Goal: Transaction & Acquisition: Purchase product/service

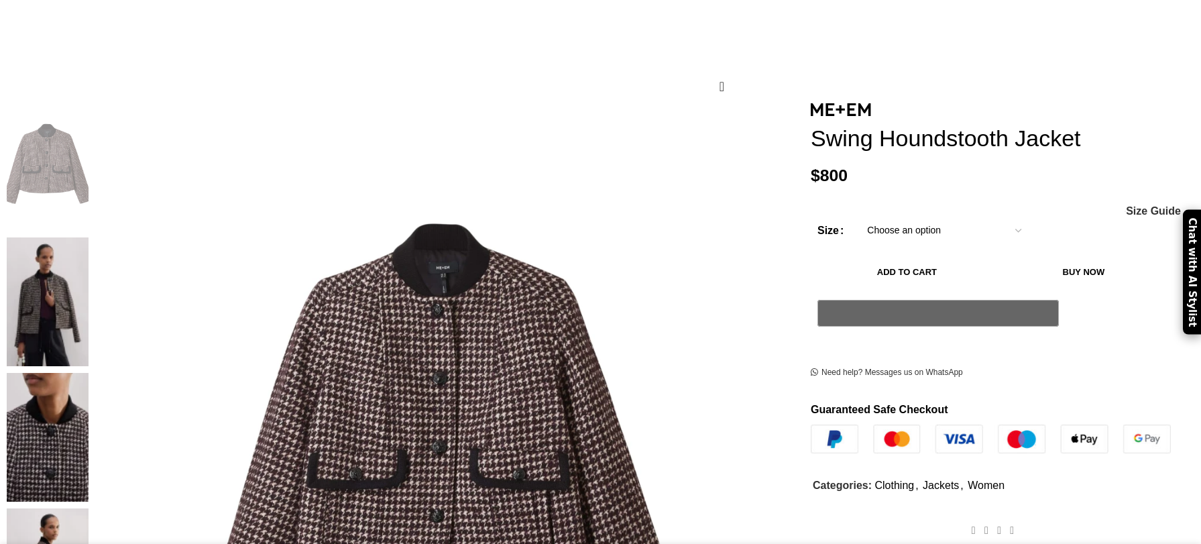
click at [949, 245] on select "Choose an option 4 UK 6 UK 8 [GEOGRAPHIC_DATA] 10 [GEOGRAPHIC_DATA] 12 [GEOGRAP…" at bounding box center [944, 231] width 174 height 28
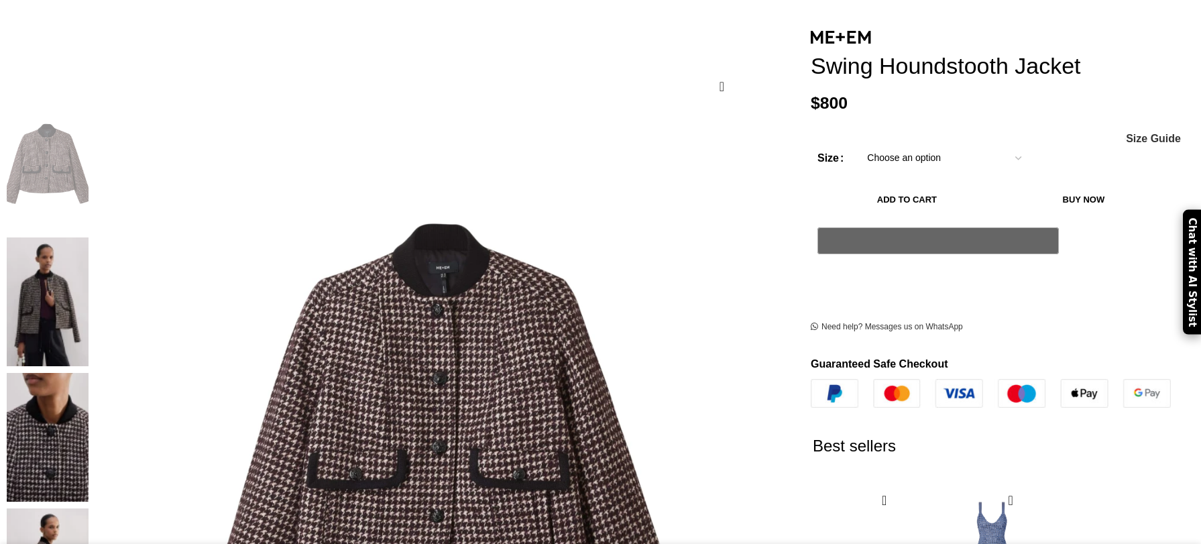
select select "14-[GEOGRAPHIC_DATA]"
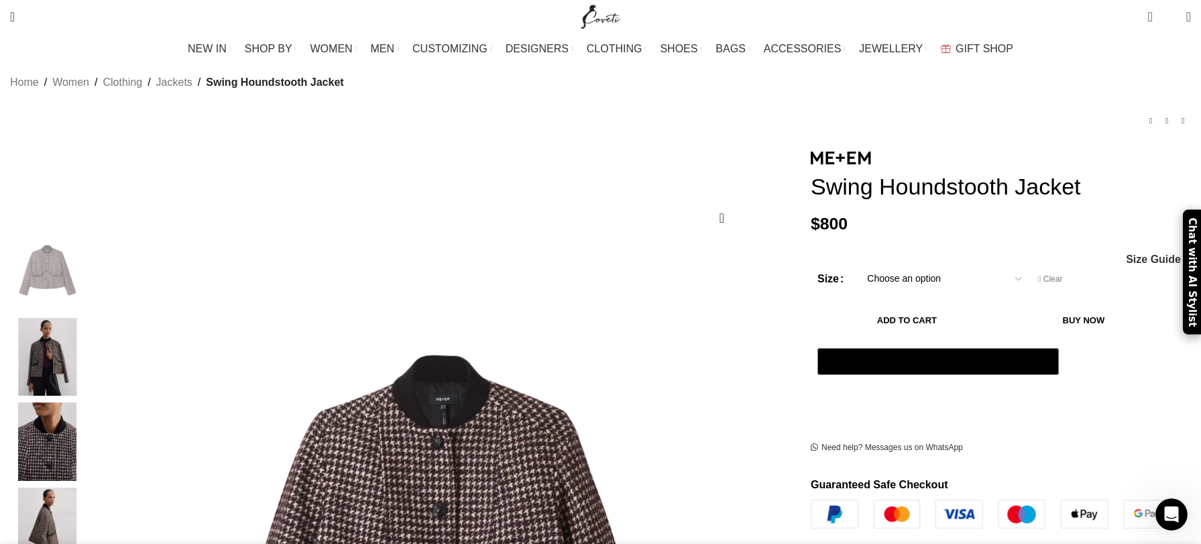
click at [877, 324] on button "Add to cart" at bounding box center [906, 320] width 179 height 28
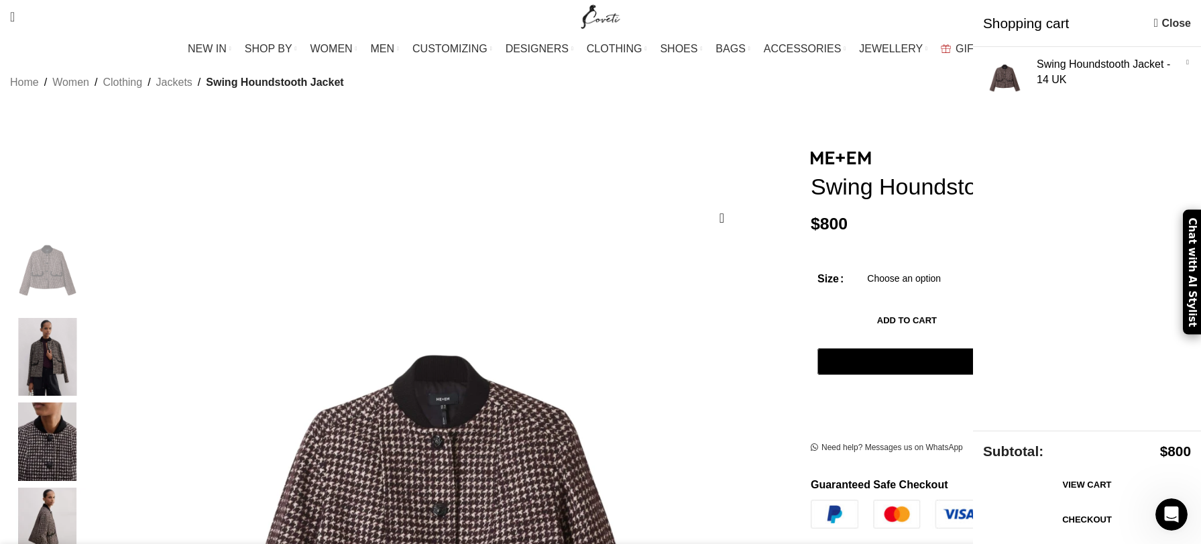
scroll to position [0, 423]
click at [1091, 481] on link "View cart" at bounding box center [1087, 485] width 208 height 28
